Goal: Information Seeking & Learning: Learn about a topic

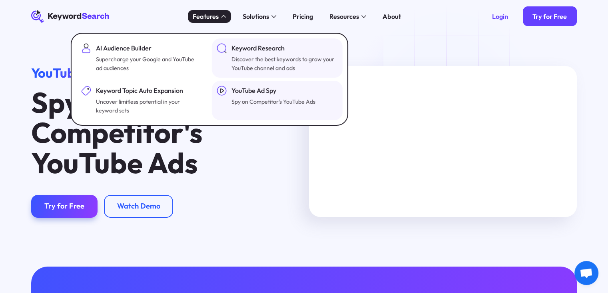
click at [238, 52] on div "Keyword Research" at bounding box center [283, 48] width 104 height 10
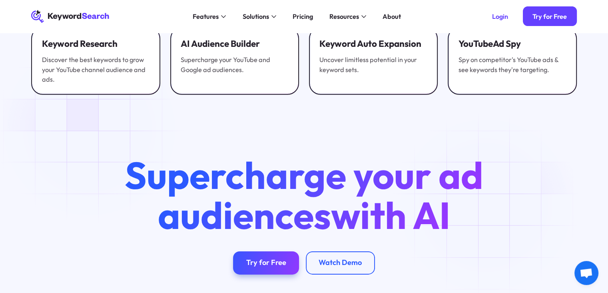
scroll to position [2439, 0]
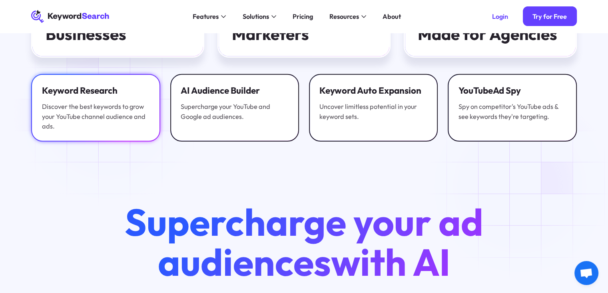
click at [109, 115] on div "Discover the best keywords to grow your YouTube channel audience and ads." at bounding box center [96, 117] width 108 height 30
